Goal: Book appointment/travel/reservation

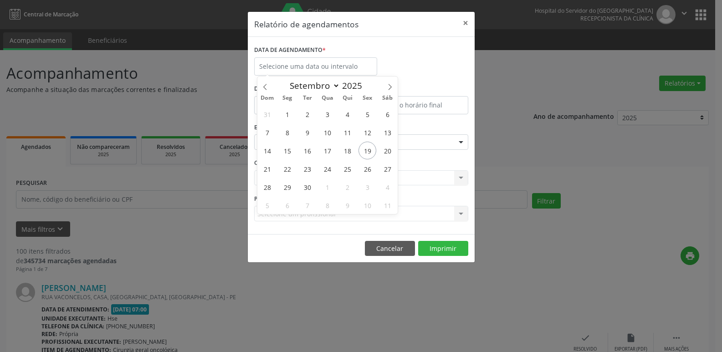
select select "8"
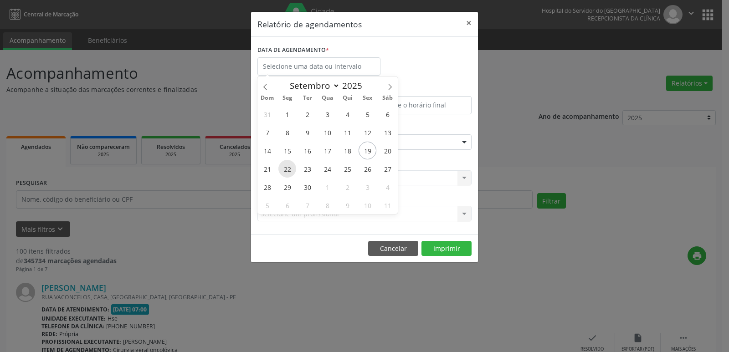
click at [287, 170] on span "22" at bounding box center [287, 169] width 18 height 18
type input "22/09/2025"
click at [287, 170] on span "22" at bounding box center [287, 169] width 18 height 18
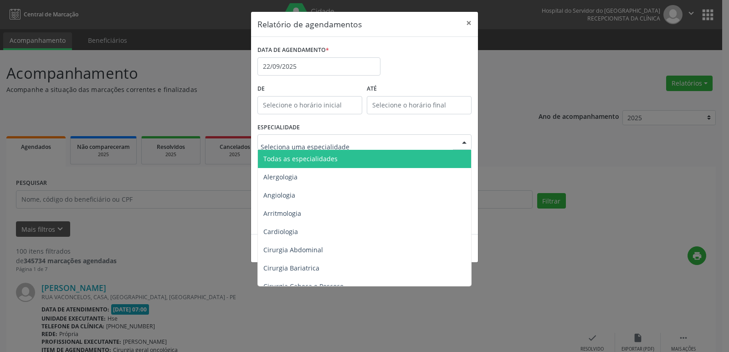
click at [323, 158] on span "Todas as especialidades" at bounding box center [300, 158] width 74 height 9
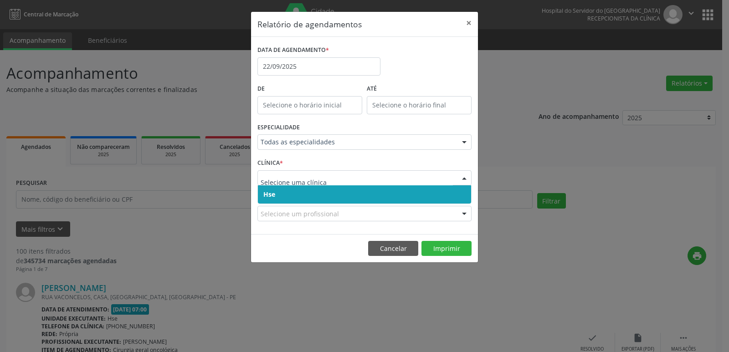
click at [320, 192] on span "Hse" at bounding box center [364, 194] width 213 height 18
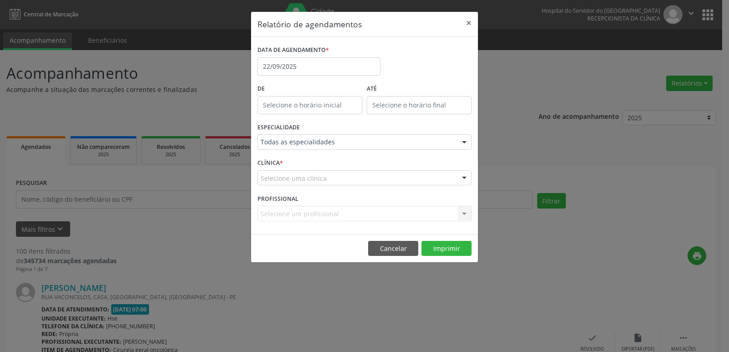
click at [330, 179] on div "Selecione uma clínica" at bounding box center [364, 177] width 214 height 15
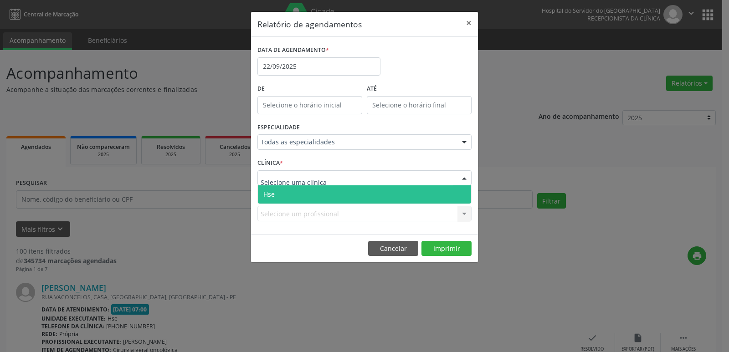
click at [318, 192] on span "Hse" at bounding box center [364, 194] width 213 height 18
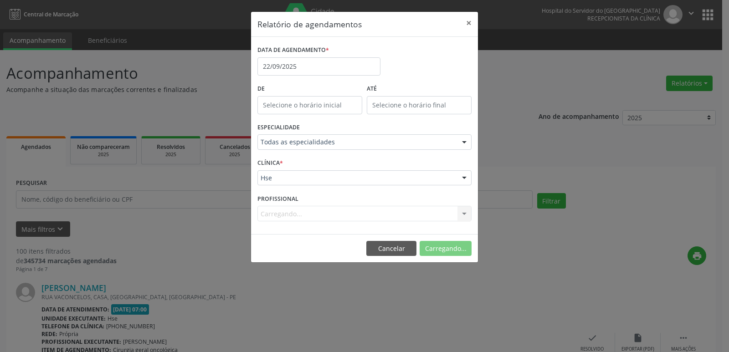
click at [341, 224] on div "PROFISSIONAL [GEOGRAPHIC_DATA]... Nenhum resultado encontrado para: " " Não há …" at bounding box center [364, 210] width 219 height 36
click at [346, 213] on div "Carregando... Nenhum resultado encontrado para: " " Não há nenhuma opção para s…" at bounding box center [364, 213] width 214 height 15
click at [350, 203] on div "PROFISSIONAL Selecione um profissional Todos os profissionais [PERSON_NAME] Int…" at bounding box center [364, 210] width 219 height 36
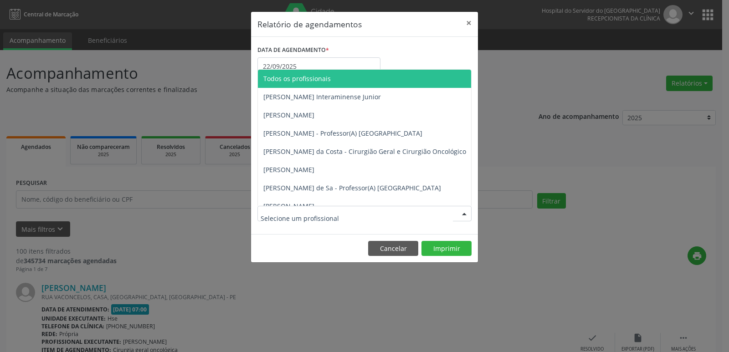
click at [351, 212] on div at bounding box center [364, 213] width 214 height 15
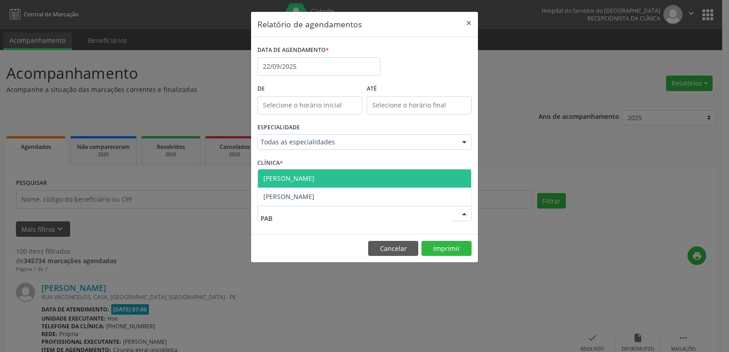
type input "PABL"
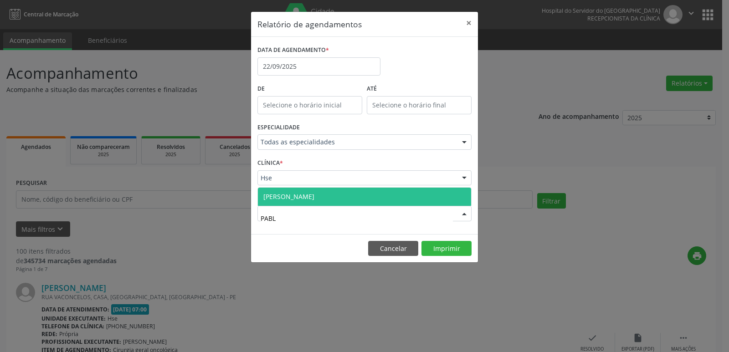
click at [363, 191] on span "[PERSON_NAME]" at bounding box center [364, 197] width 213 height 18
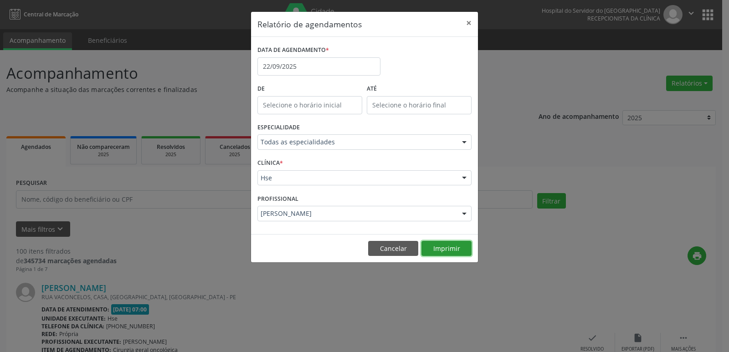
click at [456, 248] on button "Imprimir" at bounding box center [446, 248] width 50 height 15
click at [306, 68] on input "22/09/2025" at bounding box center [318, 66] width 123 height 18
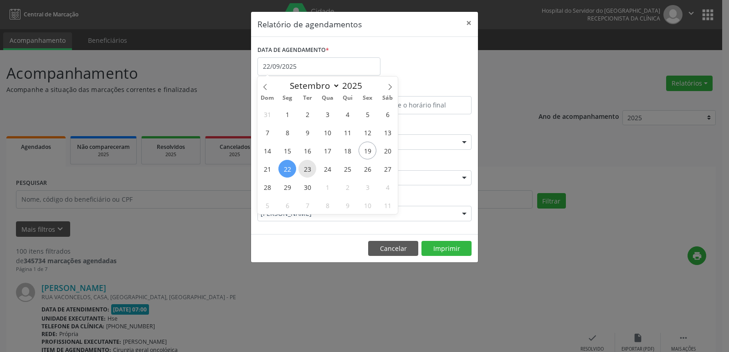
click at [307, 170] on span "23" at bounding box center [307, 169] width 18 height 18
type input "23/09/2025"
click at [307, 170] on span "23" at bounding box center [307, 169] width 18 height 18
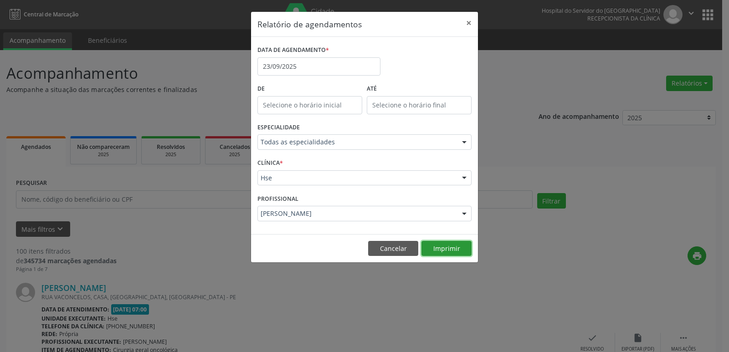
click at [456, 248] on button "Imprimir" at bounding box center [446, 248] width 50 height 15
